Goal: Find specific page/section: Find specific page/section

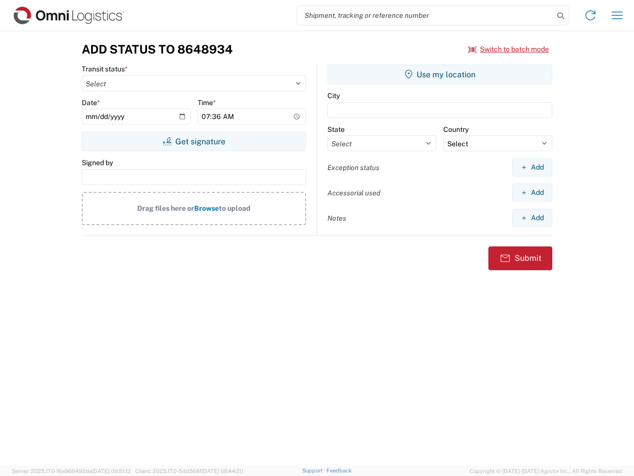
click at [426, 15] on input "search" at bounding box center [425, 15] width 257 height 19
click at [561, 16] on icon at bounding box center [561, 16] width 14 height 14
click at [590, 15] on icon at bounding box center [591, 15] width 16 height 16
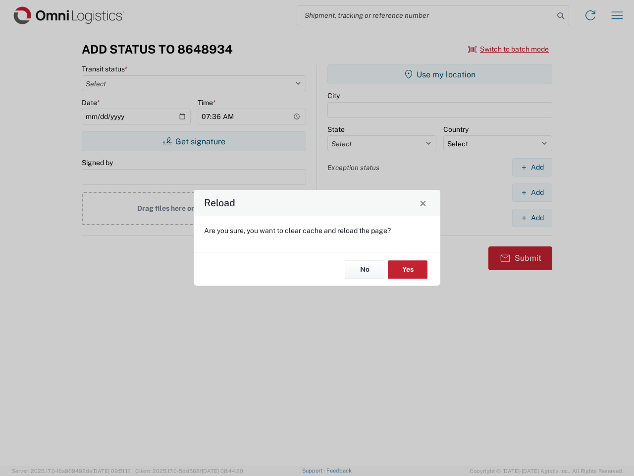
click at [509, 49] on div "Reload Are you sure, you want to clear cache and reload the page? No Yes" at bounding box center [317, 238] width 634 height 476
click at [194, 141] on div "Reload Are you sure, you want to clear cache and reload the page? No Yes" at bounding box center [317, 238] width 634 height 476
click at [440, 74] on div "Reload Are you sure, you want to clear cache and reload the page? No Yes" at bounding box center [317, 238] width 634 height 476
click at [532, 167] on div "Reload Are you sure, you want to clear cache and reload the page? No Yes" at bounding box center [317, 238] width 634 height 476
click at [532, 192] on div "Reload Are you sure, you want to clear cache and reload the page? No Yes" at bounding box center [317, 238] width 634 height 476
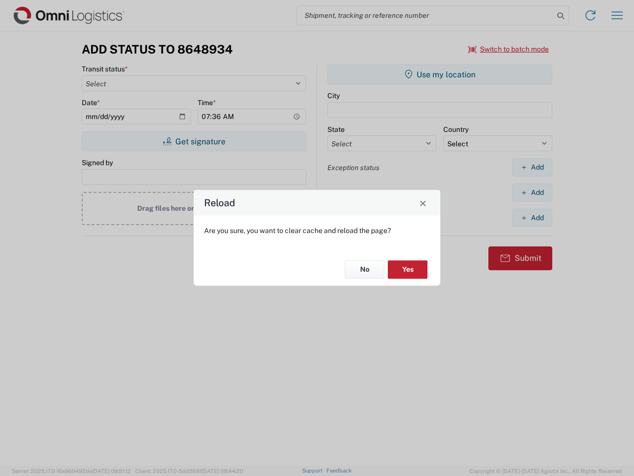
click at [532, 217] on div "Reload Are you sure, you want to clear cache and reload the page? No Yes" at bounding box center [317, 238] width 634 height 476
